Goal: Check status: Check status

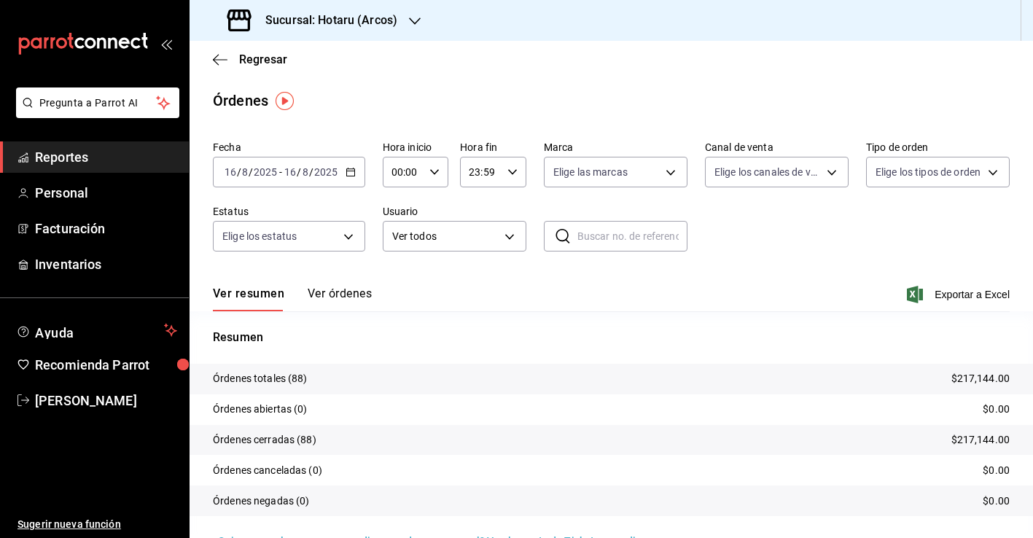
click at [356, 176] on div "2025-08-16 16 / 8 / 2025 - 2025-08-16 16 / 8 / 2025" at bounding box center [289, 172] width 152 height 31
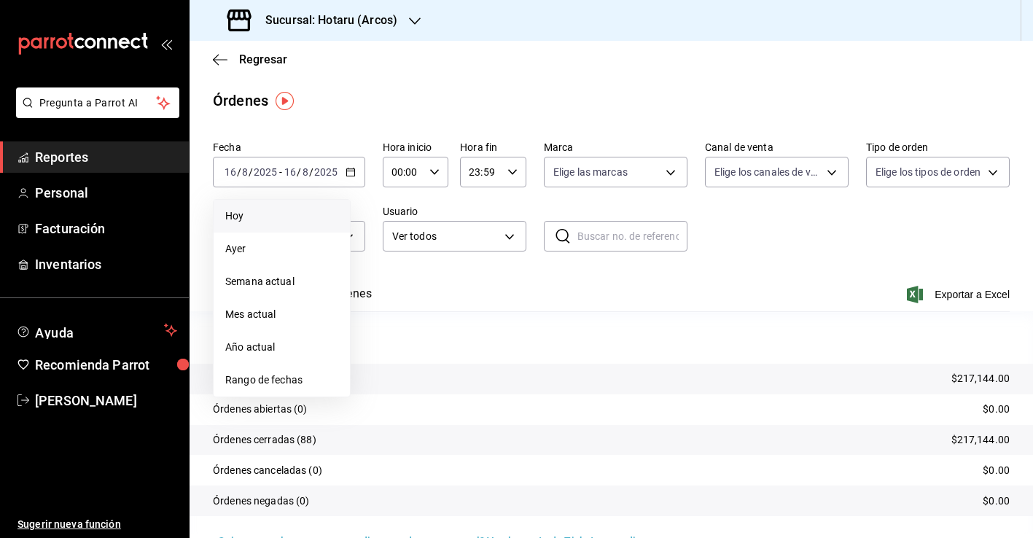
click at [314, 220] on span "Hoy" at bounding box center [281, 216] width 113 height 15
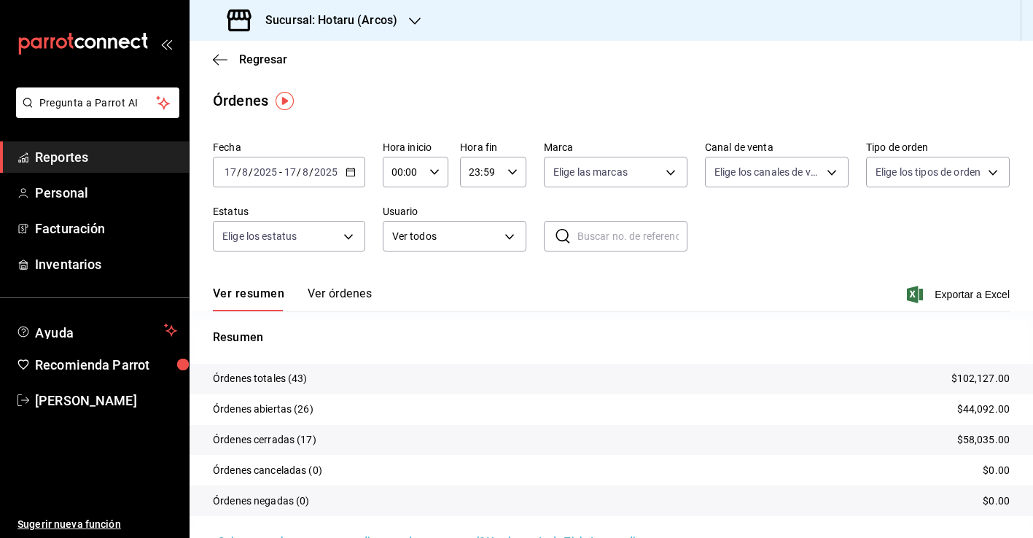
click at [361, 23] on h3 "Sucursal: Hotaru (Arcos)" at bounding box center [326, 20] width 144 height 17
click at [337, 93] on div "Ichikani (Arcos)" at bounding box center [298, 95] width 195 height 15
